Goal: Task Accomplishment & Management: Complete application form

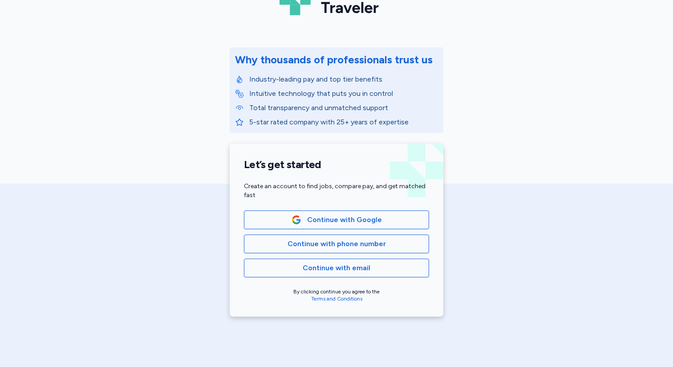
scroll to position [72, 0]
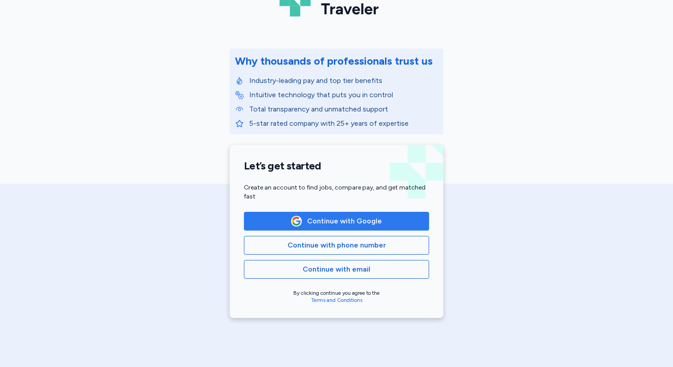
click at [390, 227] on button "Continue with Google" at bounding box center [336, 221] width 185 height 19
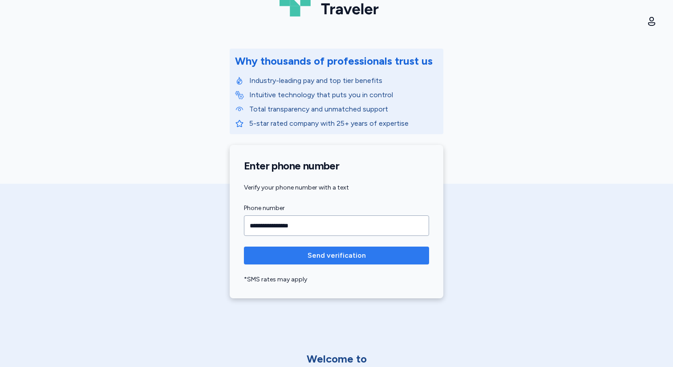
type input "**********"
click at [402, 264] on button "Send verification" at bounding box center [336, 255] width 185 height 18
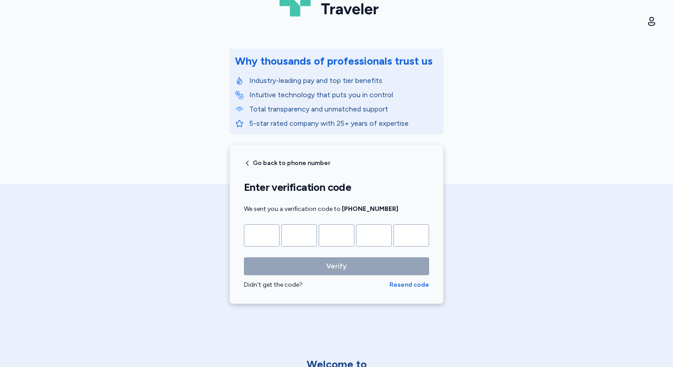
type input "*"
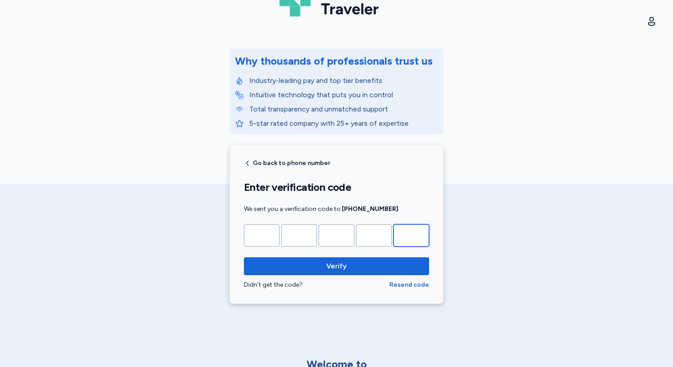
type input "*"
click at [281, 255] on form "* * * * * Verify Didn't get the code? Resend code" at bounding box center [336, 256] width 185 height 65
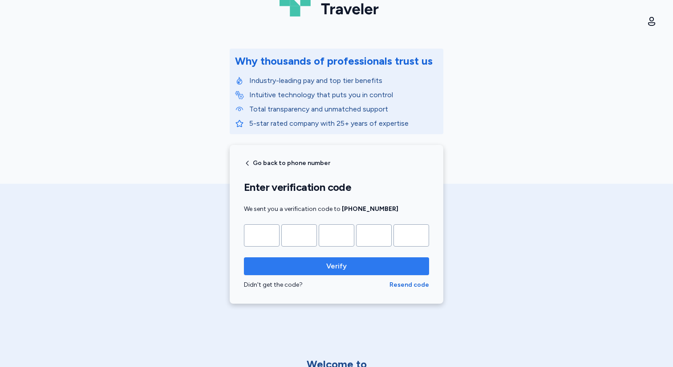
click at [281, 262] on span "Verify" at bounding box center [336, 266] width 171 height 11
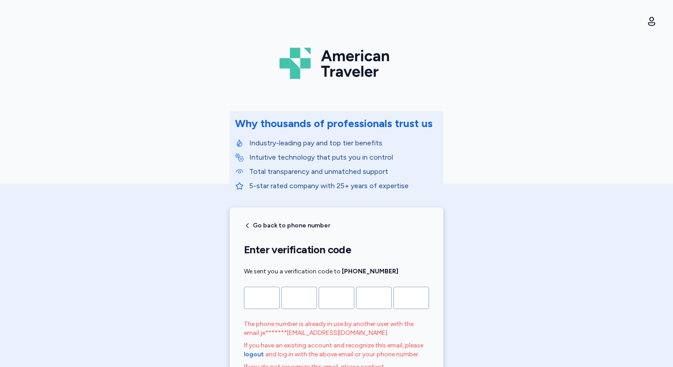
scroll to position [0, 0]
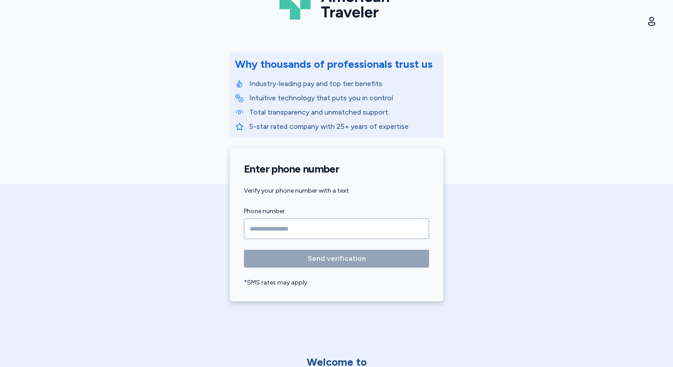
scroll to position [73, 0]
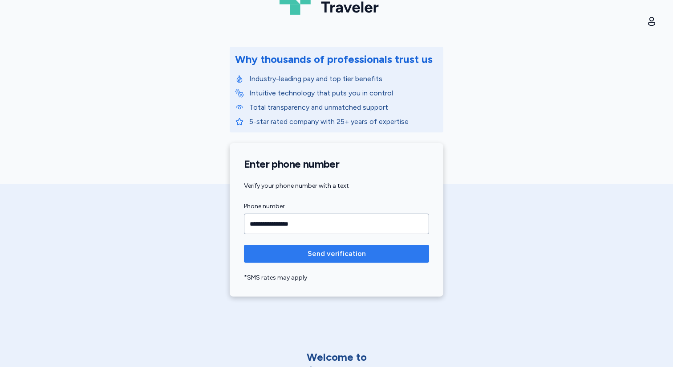
type input "**********"
click at [291, 253] on span "Send verification" at bounding box center [336, 253] width 171 height 11
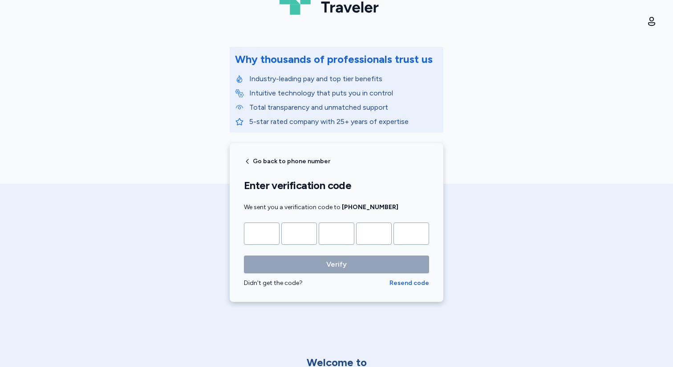
type input "*"
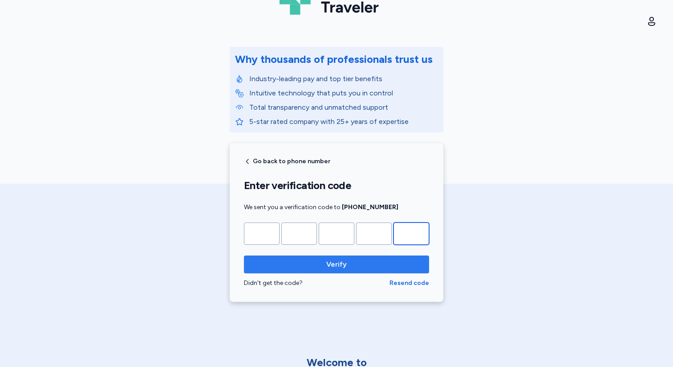
type input "*"
click at [307, 268] on span "Verify" at bounding box center [336, 264] width 171 height 11
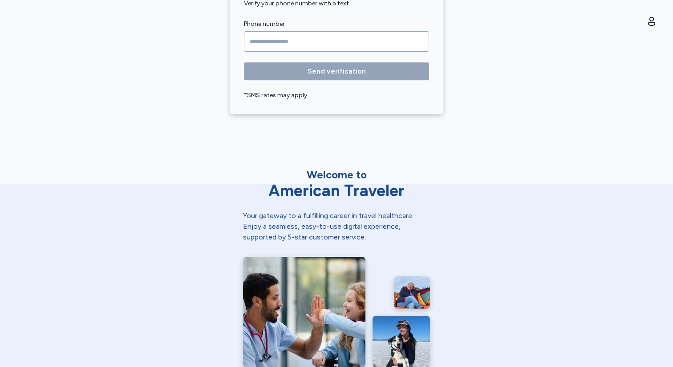
scroll to position [366, 0]
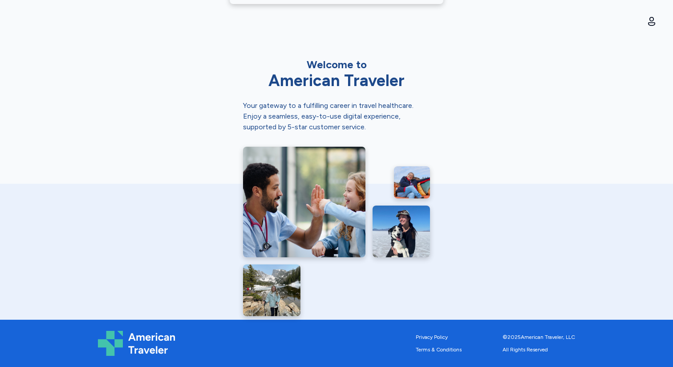
click at [302, 220] on img at bounding box center [304, 202] width 122 height 110
click at [362, 78] on div "American Traveler" at bounding box center [336, 81] width 187 height 18
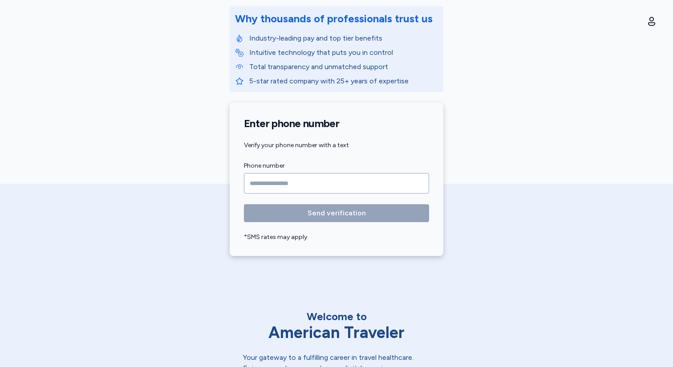
scroll to position [0, 0]
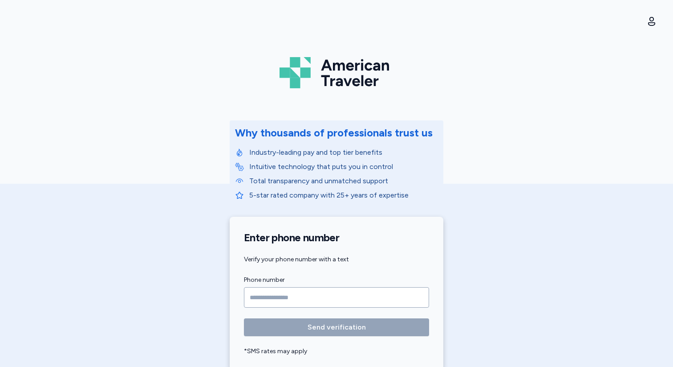
click at [322, 81] on img at bounding box center [337, 72] width 114 height 38
click at [300, 68] on img at bounding box center [337, 72] width 114 height 38
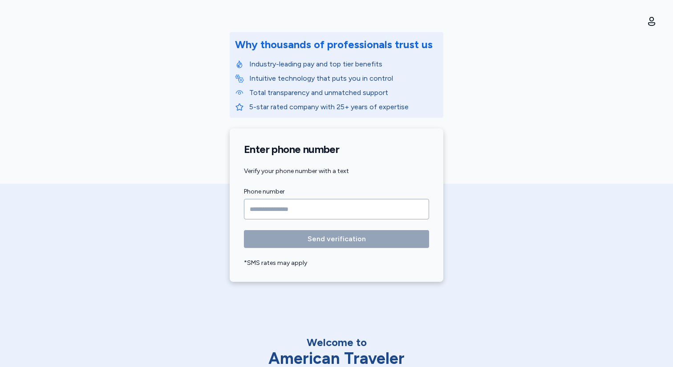
scroll to position [77, 0]
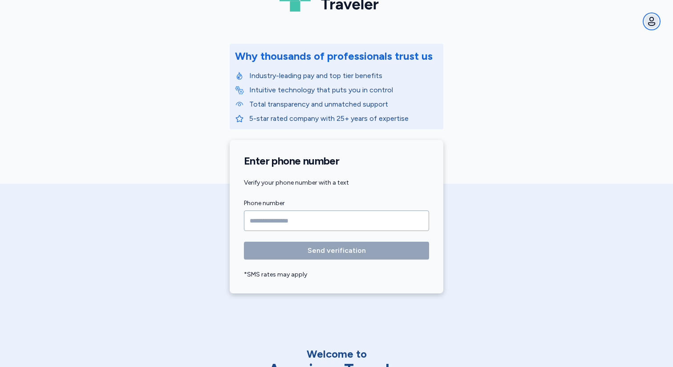
click at [650, 20] on icon "button" at bounding box center [651, 21] width 7 height 9
click at [574, 67] on span "Sign out" at bounding box center [580, 64] width 28 height 11
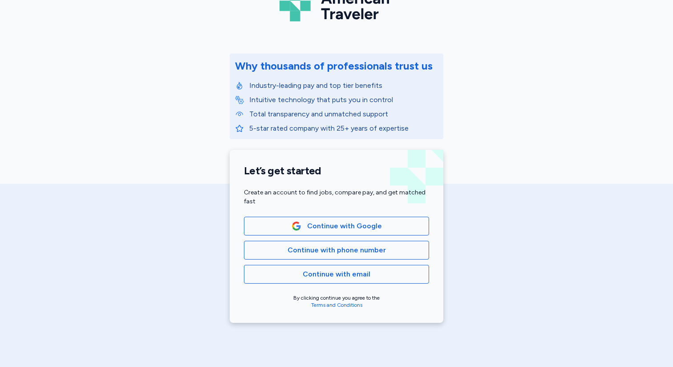
scroll to position [67, 0]
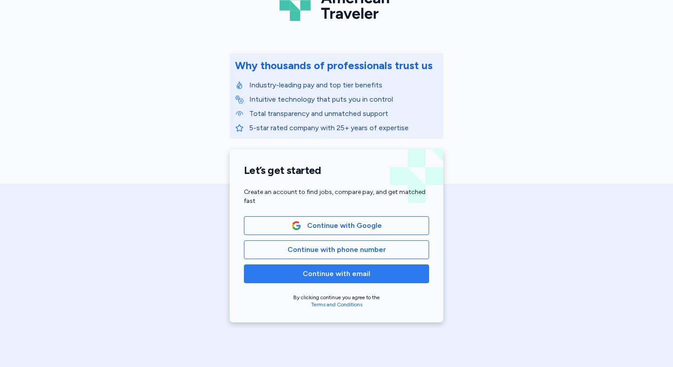
click at [367, 276] on span "Continue with email" at bounding box center [337, 273] width 68 height 11
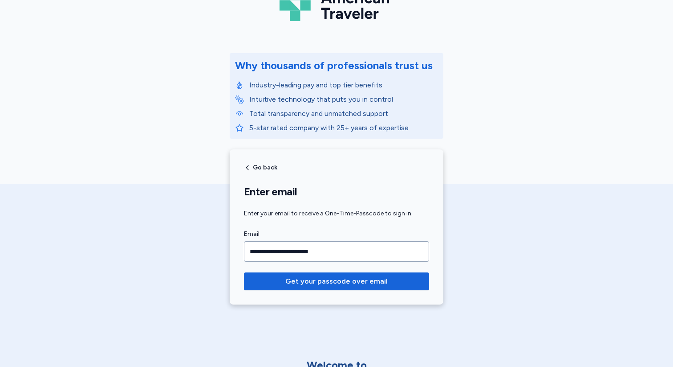
type input "**********"
click at [244, 272] on button "Get your passcode over email" at bounding box center [336, 281] width 185 height 18
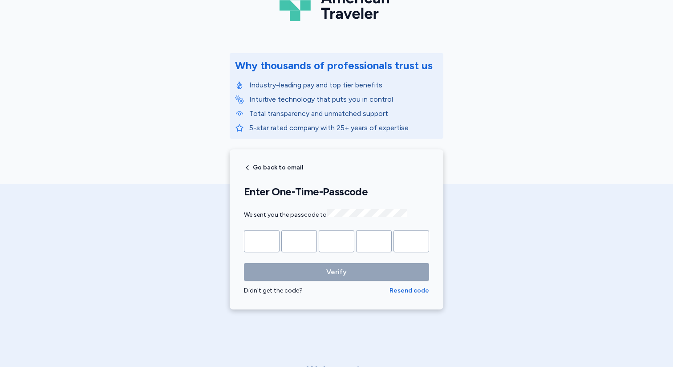
type input "*"
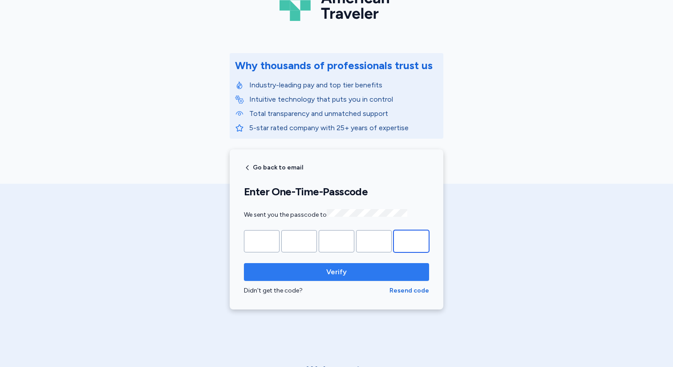
type input "*"
click at [379, 273] on span "Verify" at bounding box center [336, 271] width 171 height 11
